Goal: Entertainment & Leisure: Consume media (video, audio)

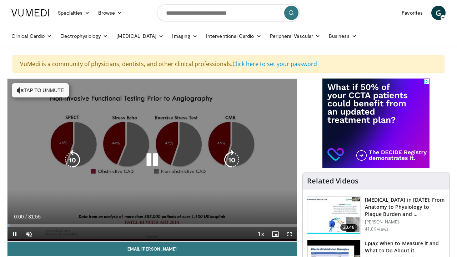
click at [36, 91] on button "Tap to unmute" at bounding box center [40, 90] width 57 height 14
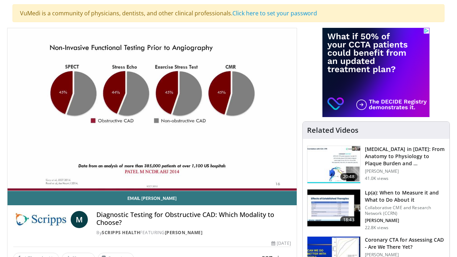
scroll to position [43, 0]
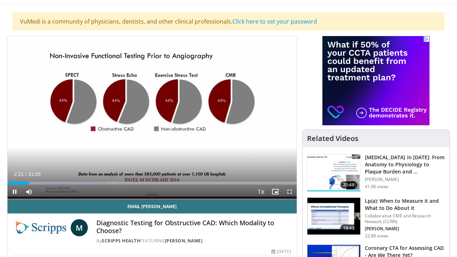
click at [14, 191] on span "Video Player" at bounding box center [15, 192] width 14 height 14
click at [15, 192] on span "Video Player" at bounding box center [15, 192] width 14 height 14
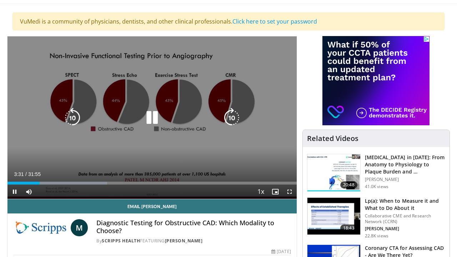
click at [155, 119] on icon "Video Player" at bounding box center [152, 118] width 20 height 20
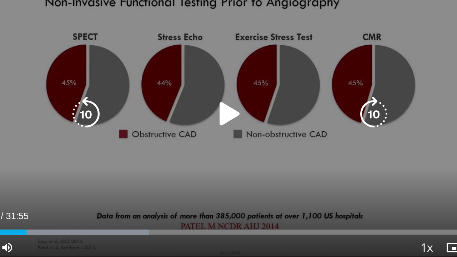
click at [142, 108] on icon "Video Player" at bounding box center [152, 118] width 20 height 20
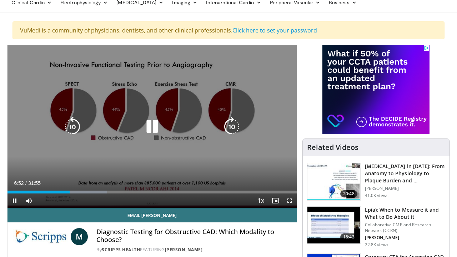
click at [72, 130] on icon "Video Player" at bounding box center [73, 127] width 20 height 20
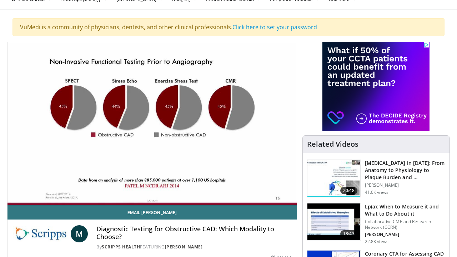
scroll to position [35, 0]
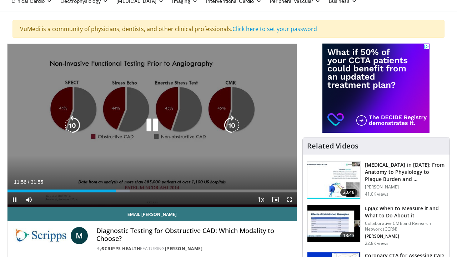
click at [154, 127] on icon "Video Player" at bounding box center [152, 125] width 20 height 20
click at [153, 123] on icon "Video Player" at bounding box center [152, 125] width 20 height 20
click at [75, 121] on icon "Video Player" at bounding box center [73, 125] width 20 height 20
click at [151, 124] on icon "Video Player" at bounding box center [152, 125] width 20 height 20
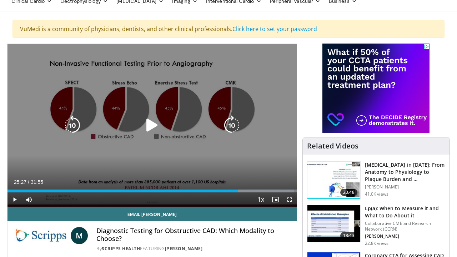
click at [73, 129] on icon "Video Player" at bounding box center [73, 125] width 20 height 20
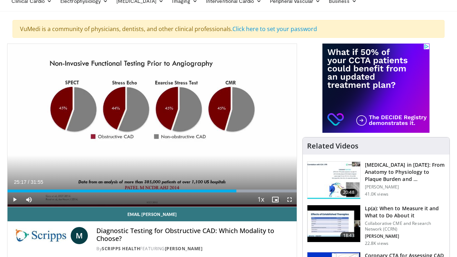
click at [14, 199] on span "Video Player" at bounding box center [15, 200] width 14 height 14
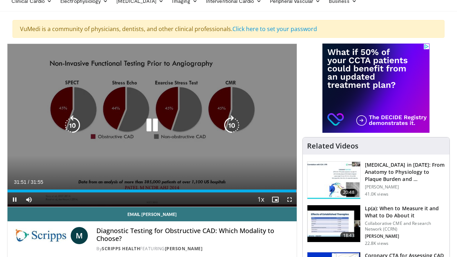
click at [153, 125] on icon "Video Player" at bounding box center [152, 125] width 20 height 20
